Goal: Navigation & Orientation: Find specific page/section

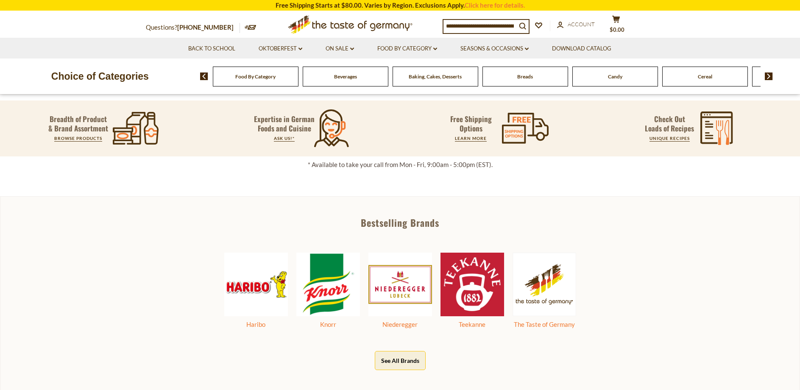
scroll to position [382, 0]
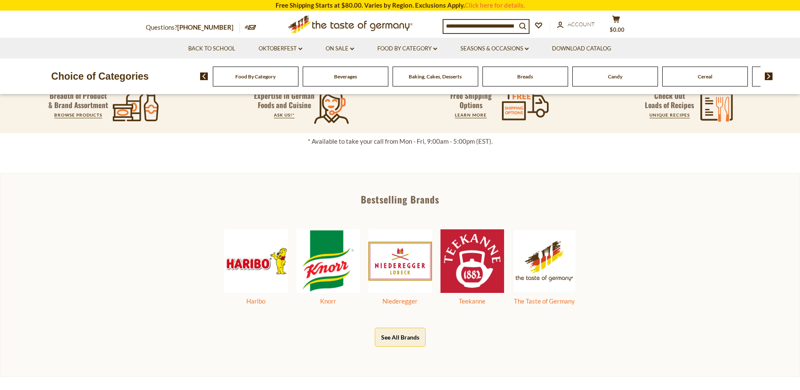
click at [400, 333] on button "See All Brands" at bounding box center [400, 337] width 51 height 19
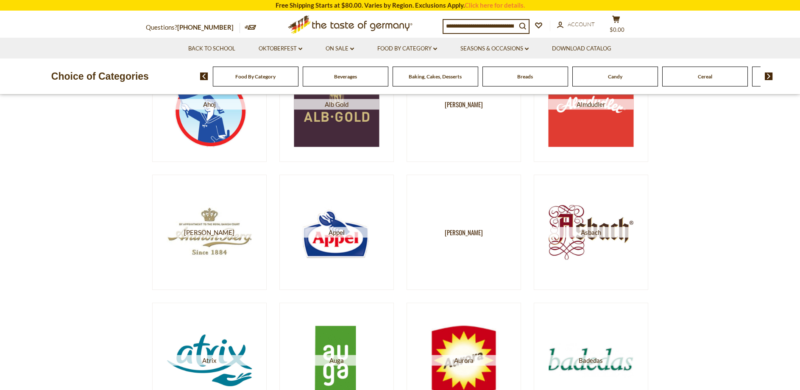
scroll to position [297, 0]
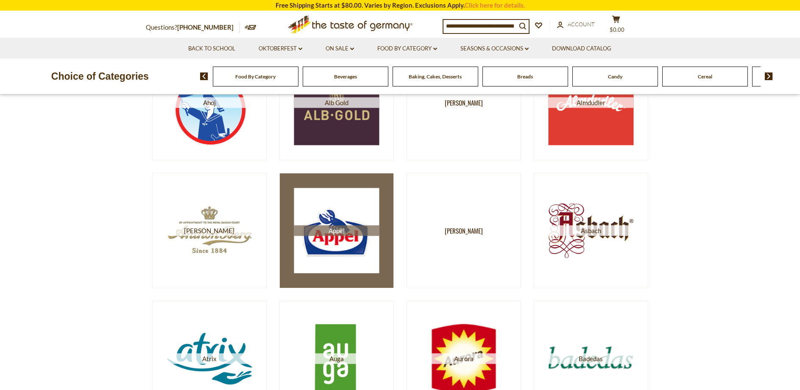
click at [329, 238] on img at bounding box center [336, 230] width 85 height 85
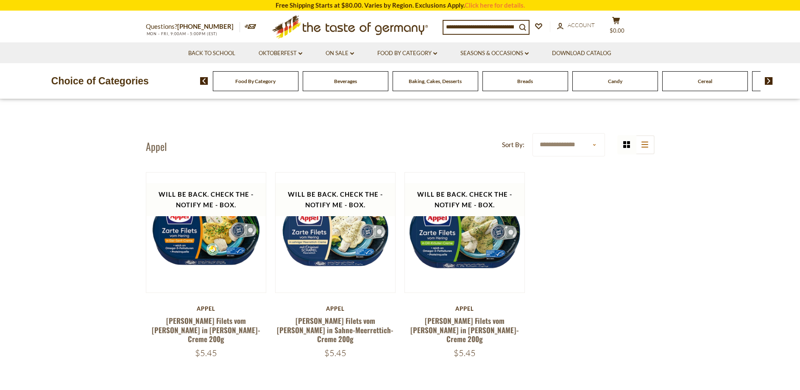
click at [769, 81] on img at bounding box center [769, 81] width 8 height 8
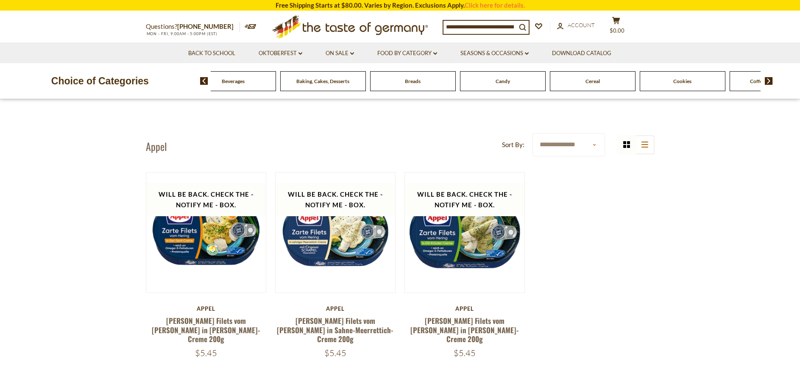
click at [769, 81] on img at bounding box center [769, 81] width 8 height 8
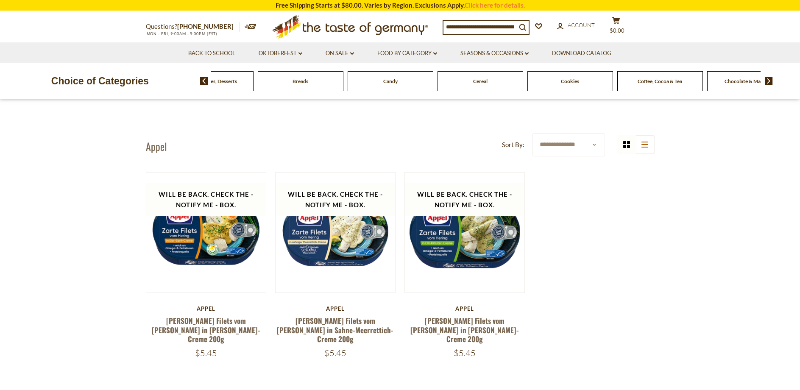
click at [769, 81] on img at bounding box center [769, 81] width 8 height 8
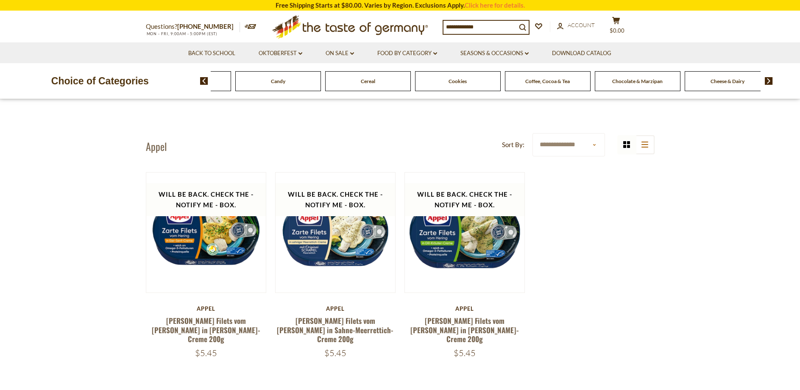
click at [769, 81] on img at bounding box center [769, 81] width 8 height 8
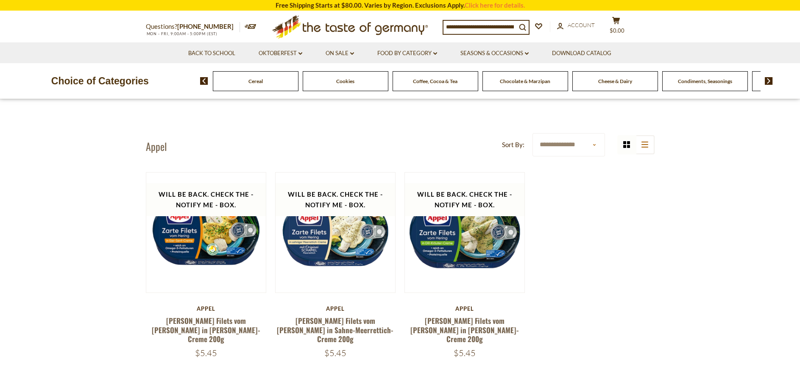
click at [612, 79] on span "Cheese & Dairy" at bounding box center [615, 81] width 34 height 6
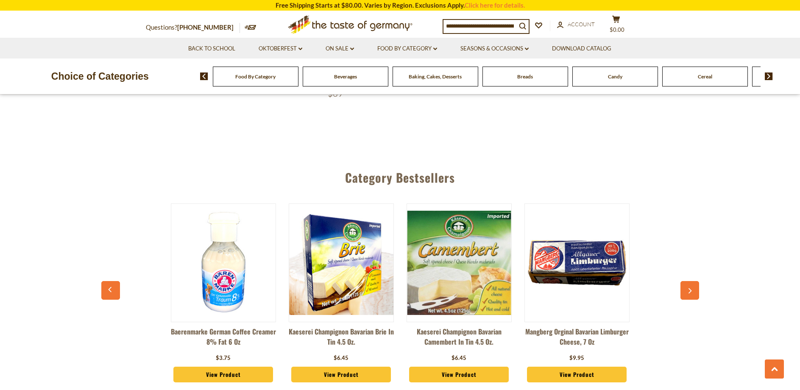
scroll to position [1315, 0]
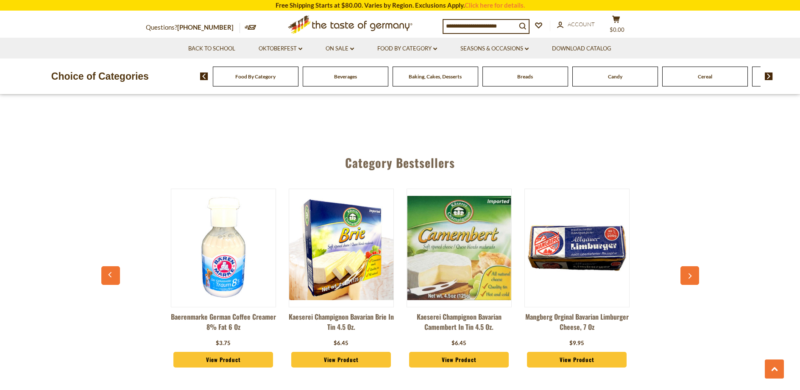
click at [690, 273] on icon "button" at bounding box center [690, 276] width 6 height 6
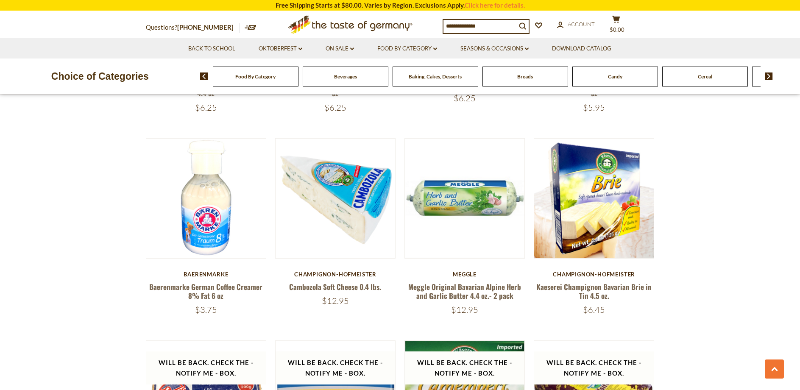
scroll to position [636, 0]
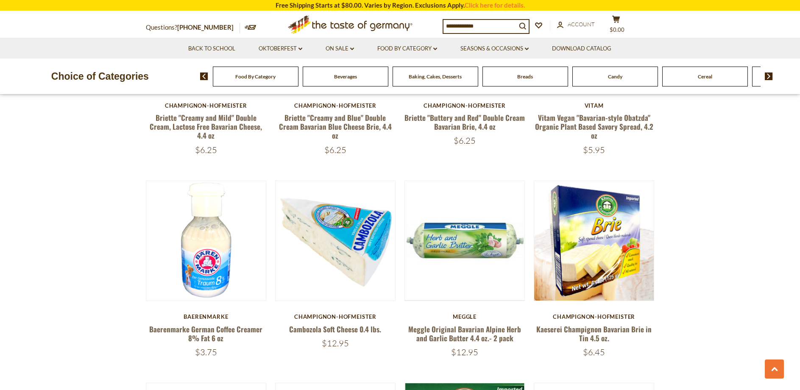
click at [768, 75] on img at bounding box center [769, 77] width 8 height 8
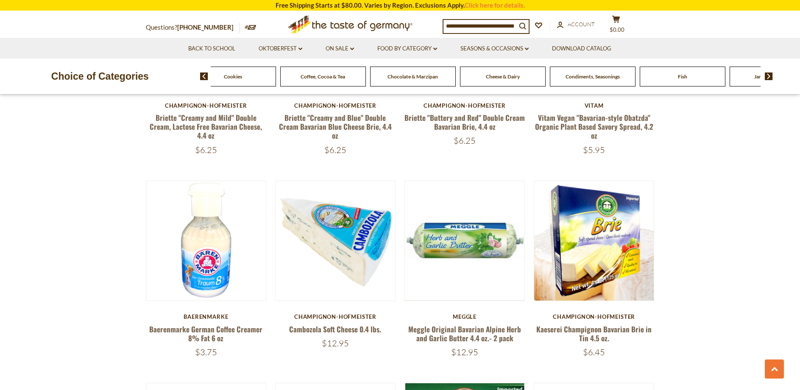
click at [682, 75] on span "Fish" at bounding box center [682, 76] width 9 height 6
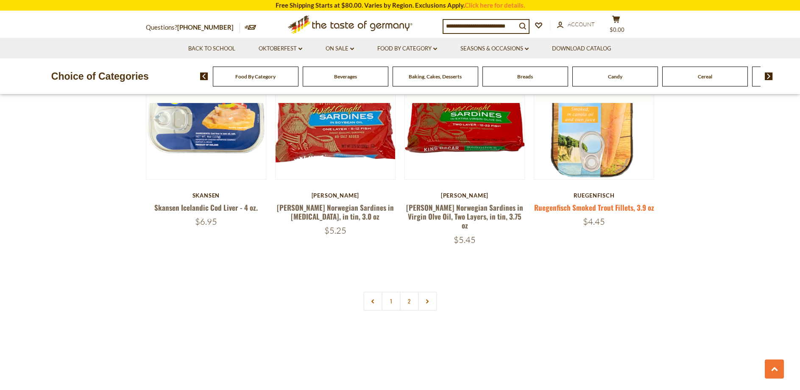
scroll to position [1993, 0]
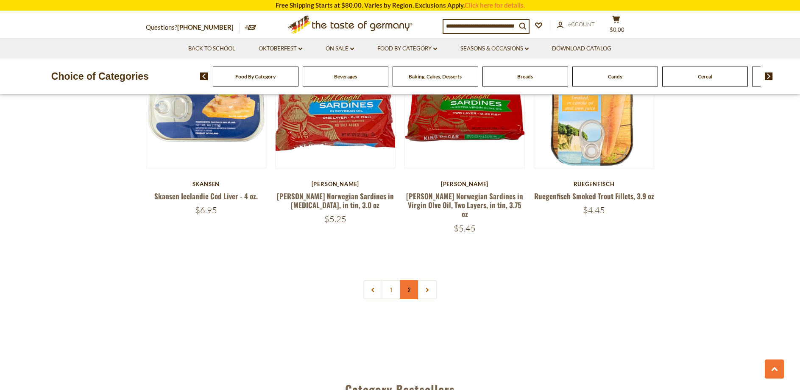
click at [406, 280] on link "2" at bounding box center [409, 289] width 19 height 19
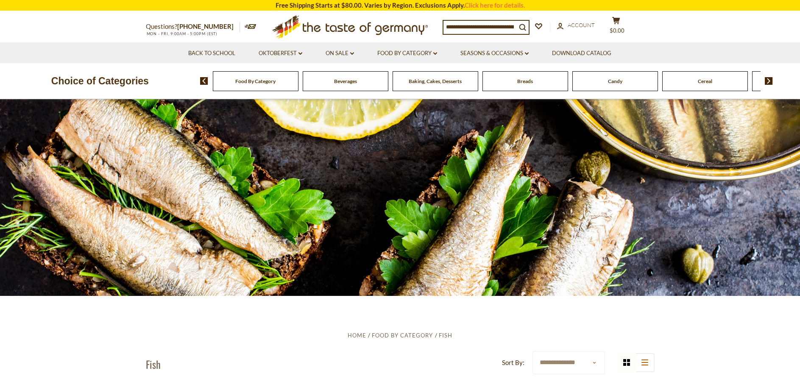
scroll to position [0, 0]
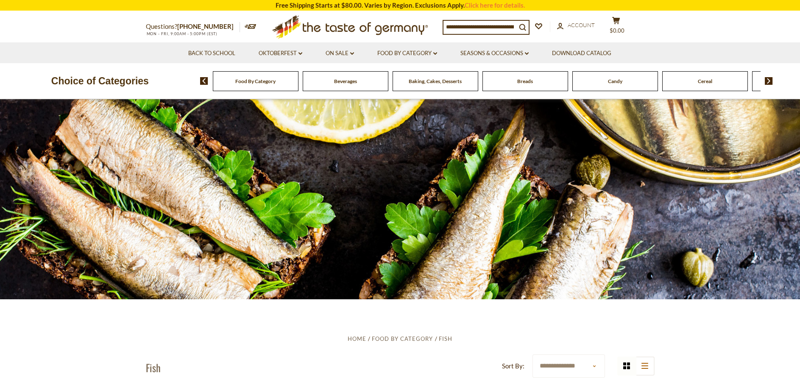
click at [344, 79] on span "Beverages" at bounding box center [345, 81] width 23 height 6
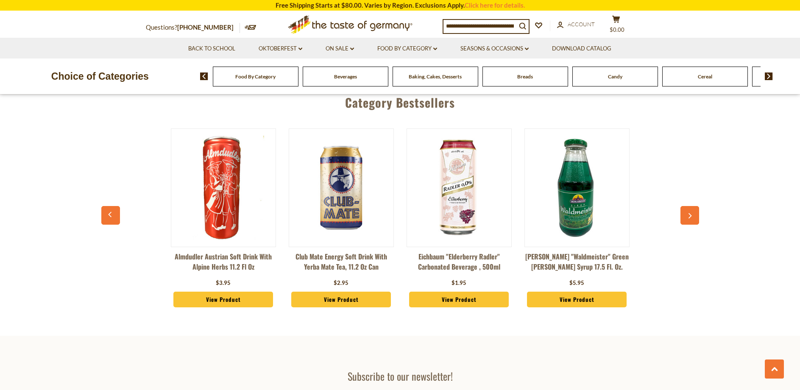
scroll to position [1951, 0]
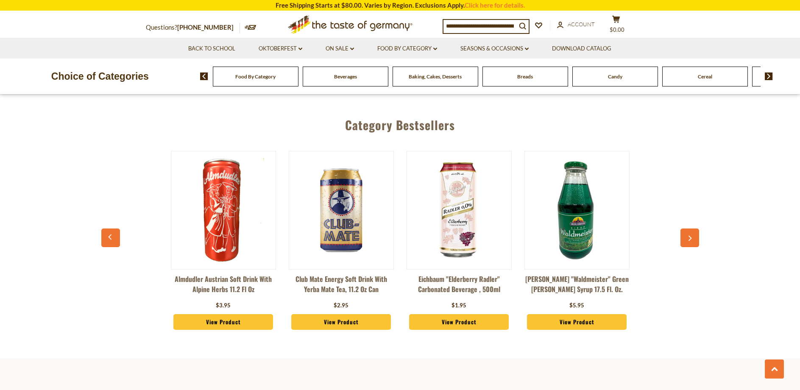
click at [299, 81] on div "Breads" at bounding box center [256, 77] width 86 height 20
click at [524, 75] on span "Breads" at bounding box center [525, 76] width 16 height 6
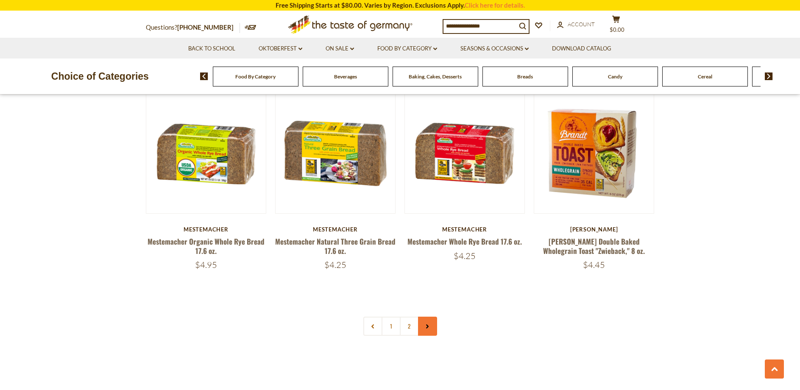
scroll to position [1951, 0]
